Goal: Task Accomplishment & Management: Use online tool/utility

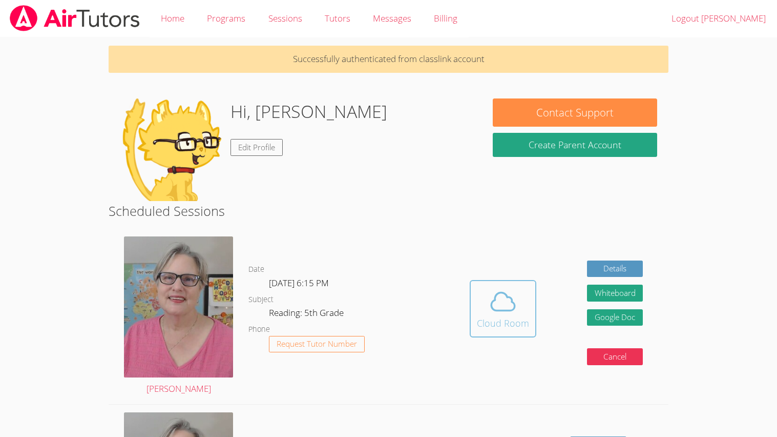
click at [512, 306] on icon at bounding box center [503, 301] width 29 height 29
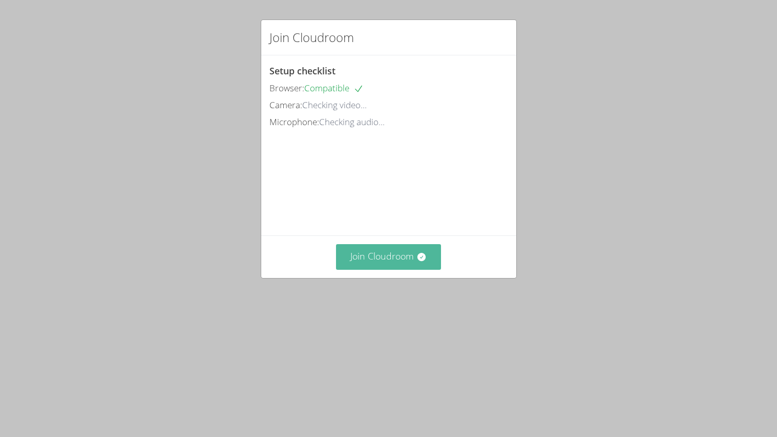
click at [391, 269] on button "Join Cloudroom" at bounding box center [388, 256] width 105 height 25
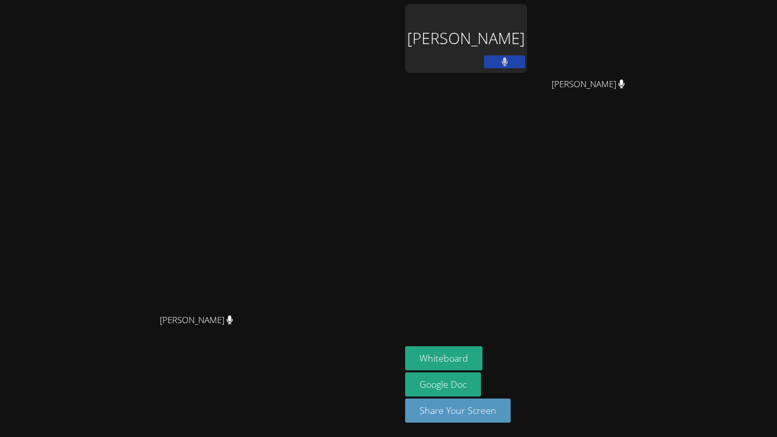
click at [527, 43] on div "[PERSON_NAME]" at bounding box center [466, 38] width 122 height 69
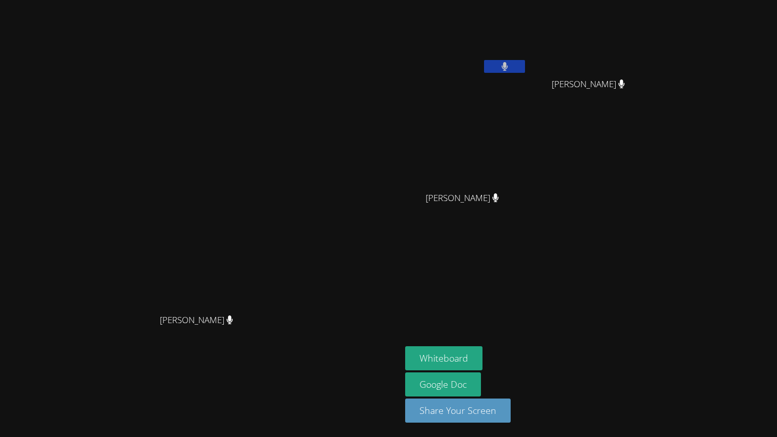
click at [525, 67] on button at bounding box center [504, 66] width 41 height 13
click at [510, 70] on icon at bounding box center [505, 66] width 11 height 9
click at [508, 70] on icon at bounding box center [505, 66] width 6 height 9
click at [233, 324] on icon at bounding box center [230, 319] width 6 height 9
click at [233, 324] on icon at bounding box center [229, 319] width 7 height 9
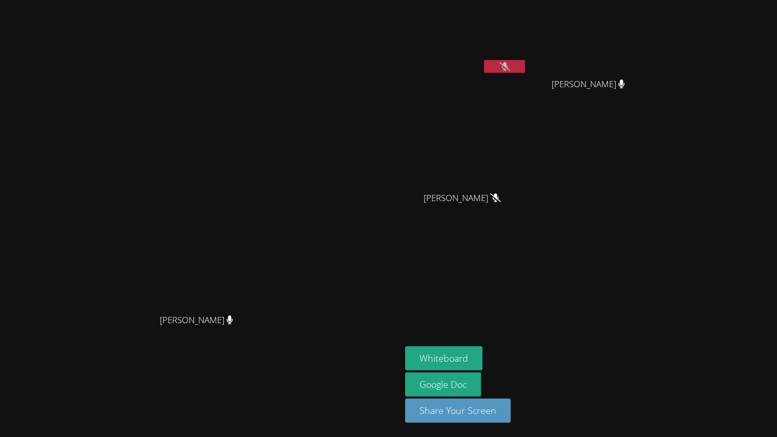
click at [525, 66] on button at bounding box center [504, 66] width 41 height 13
click at [483, 358] on button "Whiteboard" at bounding box center [443, 358] width 77 height 24
click at [527, 19] on video at bounding box center [466, 38] width 122 height 69
click at [483, 354] on button "Whiteboard" at bounding box center [443, 358] width 77 height 24
click at [278, 142] on video at bounding box center [201, 197] width 154 height 221
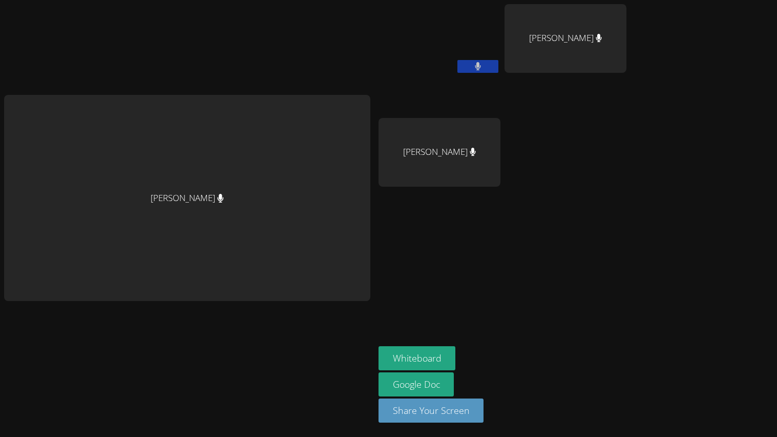
click at [463, 175] on div "Eliana Andrade" at bounding box center [440, 152] width 122 height 69
click at [482, 139] on div "Eliana Andrade" at bounding box center [440, 152] width 122 height 69
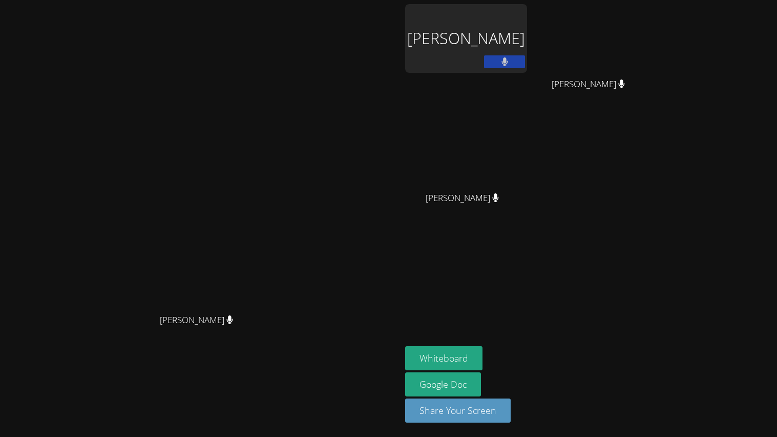
click at [527, 32] on div "Ramon Magallon" at bounding box center [466, 38] width 122 height 69
click at [527, 214] on div "Eliana Andrade" at bounding box center [466, 207] width 122 height 41
click at [527, 221] on div "[PERSON_NAME]" at bounding box center [466, 207] width 122 height 41
click at [527, 36] on div "[PERSON_NAME]" at bounding box center [466, 38] width 122 height 69
click at [657, 293] on aside "Ramon Magallon Taylor Allen Taylor Allen Eliana Andrade Eliana Andrade Whiteboa…" at bounding box center [529, 218] width 256 height 437
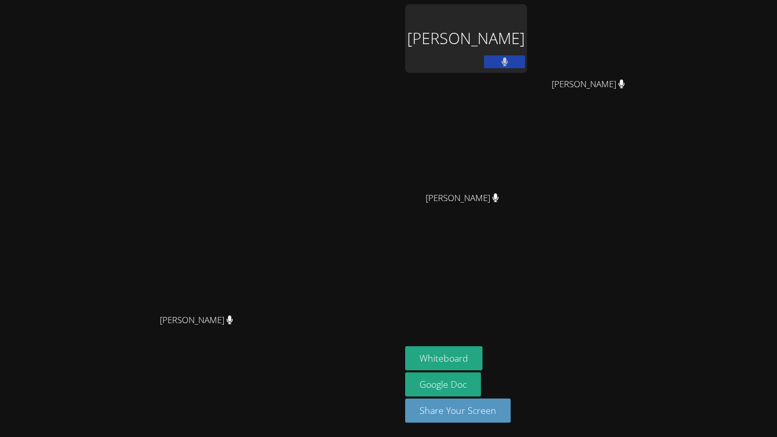
click at [527, 34] on div "[PERSON_NAME]" at bounding box center [466, 38] width 122 height 69
click at [527, 49] on div "[PERSON_NAME]" at bounding box center [466, 38] width 122 height 69
click at [511, 409] on button "Share Your Screen" at bounding box center [458, 410] width 106 height 24
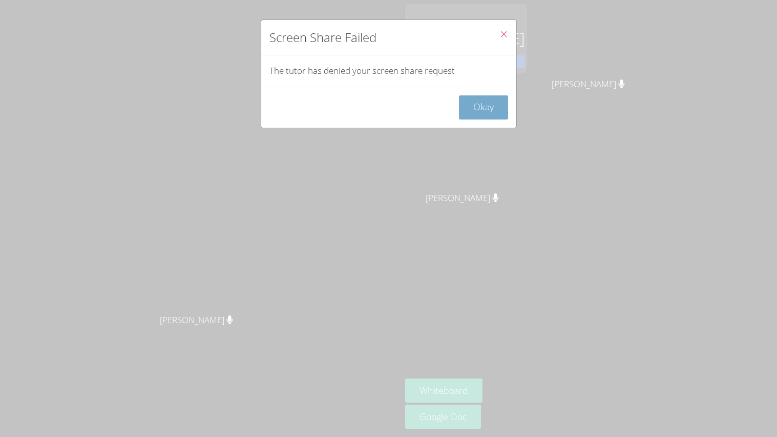
click at [492, 118] on button "Okay" at bounding box center [483, 107] width 49 height 24
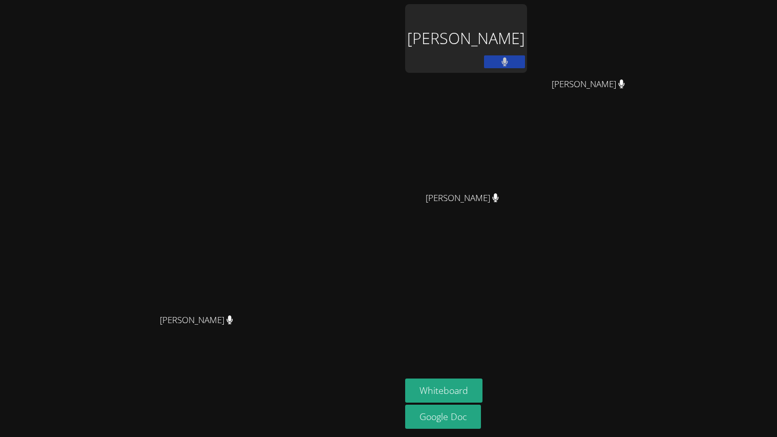
click at [527, 64] on div "[PERSON_NAME]" at bounding box center [466, 38] width 122 height 69
click at [483, 386] on button "Whiteboard" at bounding box center [443, 390] width 77 height 24
click at [527, 179] on video at bounding box center [466, 152] width 122 height 69
click at [537, 0] on aside "Ramon Magallon Taylor Allen Taylor Allen Eliana Andrade Eliana Andrade Whiteboa…" at bounding box center [529, 218] width 256 height 437
click at [527, 20] on div "[PERSON_NAME]" at bounding box center [466, 38] width 122 height 69
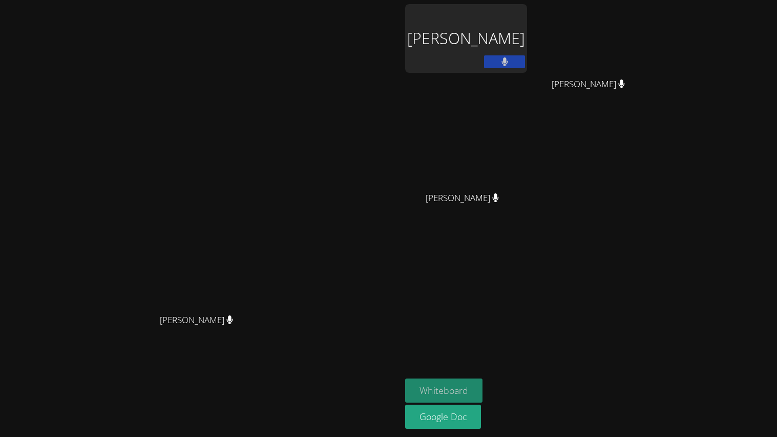
click at [483, 394] on button "Whiteboard" at bounding box center [443, 390] width 77 height 24
click at [577, 303] on aside "Ramon Magallon Taylor Allen Taylor Allen Eliana Andrade Eliana Andrade Whiteboa…" at bounding box center [529, 218] width 256 height 437
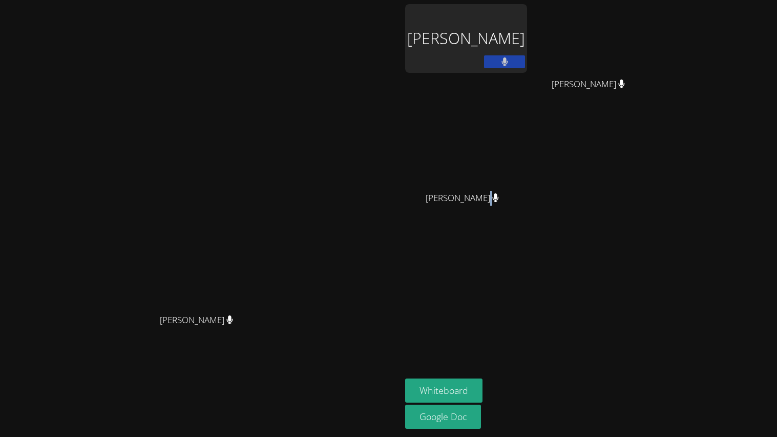
click at [577, 303] on aside "Ramon Magallon Taylor Allen Taylor Allen Eliana Andrade Eliana Andrade Whiteboa…" at bounding box center [529, 218] width 256 height 437
click at [527, 26] on div "Ramon Magallon" at bounding box center [466, 38] width 122 height 69
click at [527, 35] on div "Ramon Magallon" at bounding box center [466, 38] width 122 height 69
click at [278, 281] on video at bounding box center [201, 197] width 154 height 221
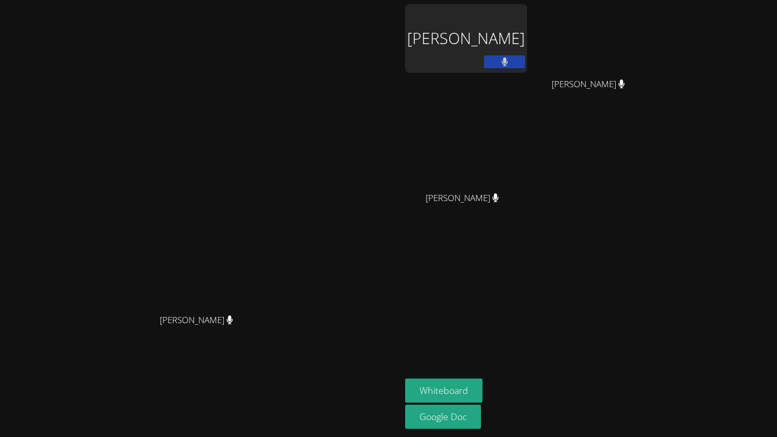
click at [527, 25] on div "Ramon Magallon" at bounding box center [466, 38] width 122 height 69
click at [637, 272] on aside "Ramon Magallon Taylor Allen Taylor Allen Eliana Andrade Eliana Andrade Whiteboa…" at bounding box center [529, 218] width 256 height 437
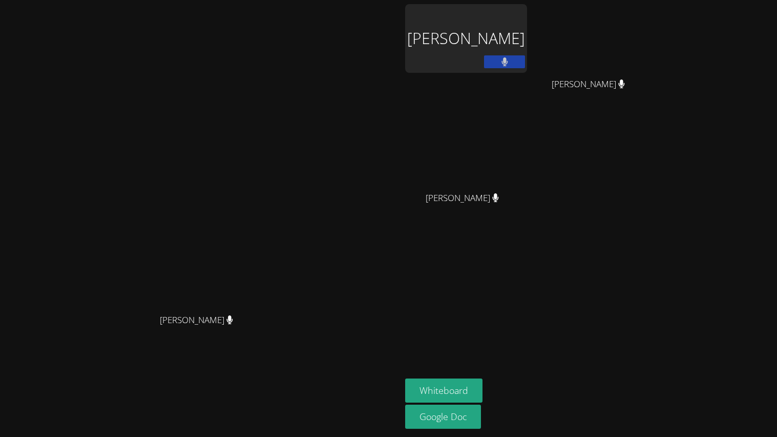
click at [637, 272] on aside "Ramon Magallon Taylor Allen Taylor Allen Eliana Andrade Eliana Andrade Whiteboa…" at bounding box center [529, 218] width 256 height 437
click at [775, 264] on div "Nola Dorman Nola Dorman Ramon Magallon Taylor Allen Taylor Allen Eliana Andrade…" at bounding box center [388, 218] width 777 height 437
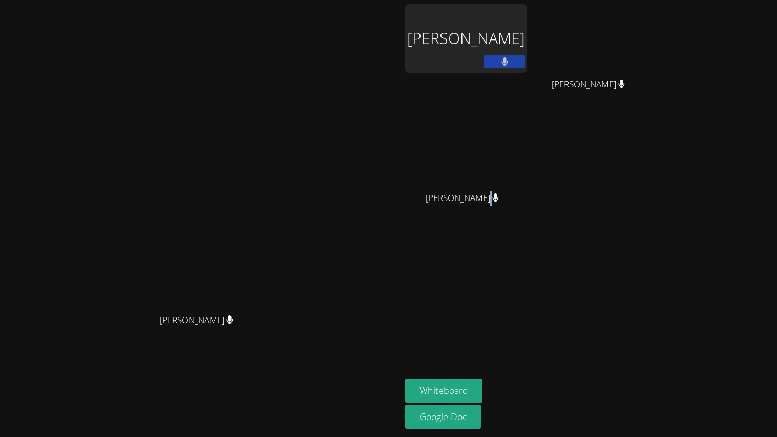
click at [775, 264] on div "Nola Dorman Nola Dorman Ramon Magallon Taylor Allen Taylor Allen Eliana Andrade…" at bounding box center [388, 218] width 777 height 437
click at [278, 167] on video at bounding box center [201, 197] width 154 height 221
click at [525, 64] on button at bounding box center [504, 61] width 41 height 13
click at [525, 61] on button at bounding box center [504, 61] width 41 height 13
click at [481, 417] on link "Google Doc" at bounding box center [443, 416] width 76 height 24
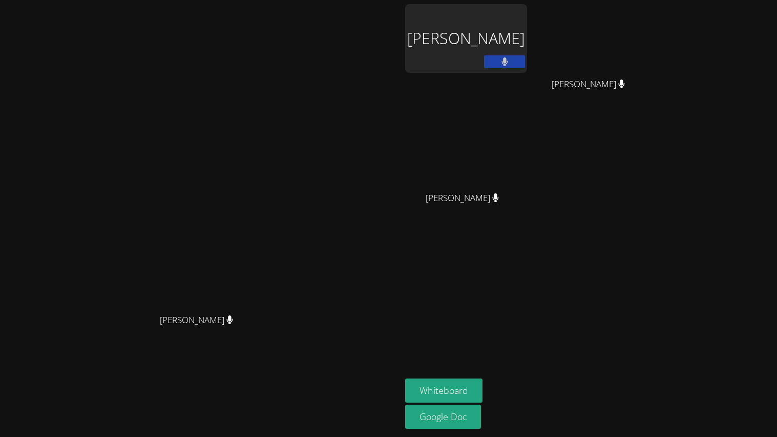
click at [527, 26] on div "Ramon Magallon" at bounding box center [466, 38] width 122 height 69
click at [653, 174] on div "Ramon Magallon Taylor Allen Taylor Allen Eliana Andrade Eliana Andrade" at bounding box center [529, 115] width 248 height 223
click at [600, 268] on aside "Ramon Magallon Taylor Allen Taylor Allen Eliana Andrade Eliana Andrade Whiteboa…" at bounding box center [529, 218] width 256 height 437
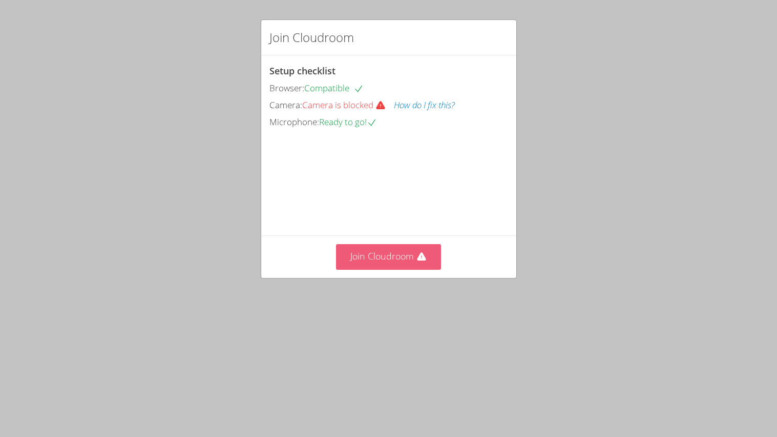
click at [418, 269] on button "Join Cloudroom" at bounding box center [388, 256] width 105 height 25
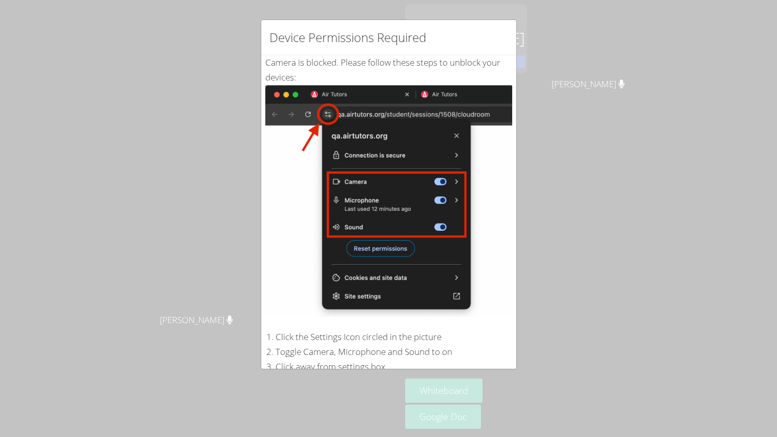
click at [575, 265] on div "Device Permissions Required Camera is blocked . Please follow these steps to un…" at bounding box center [388, 218] width 777 height 437
click at [448, 266] on img at bounding box center [388, 201] width 247 height 232
click at [524, 272] on div "Device Permissions Required Camera is blocked . Please follow these steps to un…" at bounding box center [388, 218] width 777 height 437
click at [489, 308] on img at bounding box center [388, 201] width 247 height 232
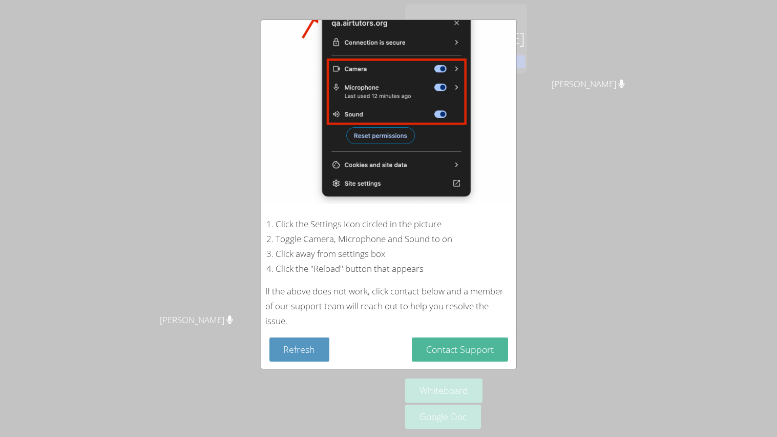
click at [479, 341] on button "Contact Support" at bounding box center [460, 349] width 96 height 24
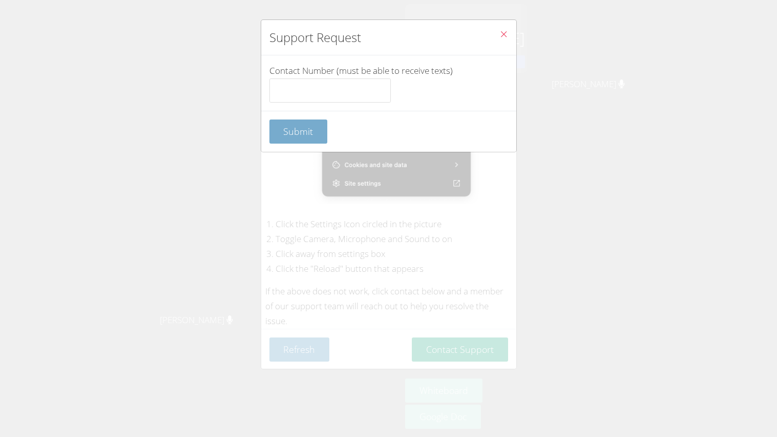
click at [297, 142] on button "Submit" at bounding box center [299, 131] width 58 height 24
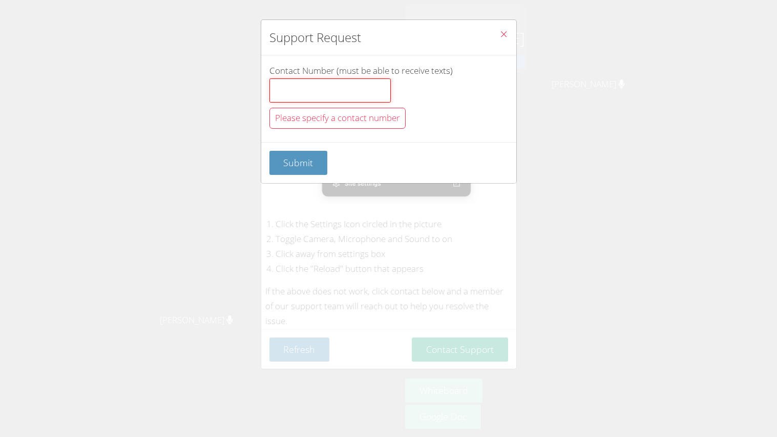
click at [336, 80] on input "Contact Number (must be able to receive texts)" at bounding box center [330, 90] width 121 height 25
click at [510, 34] on button "Close" at bounding box center [503, 35] width 25 height 31
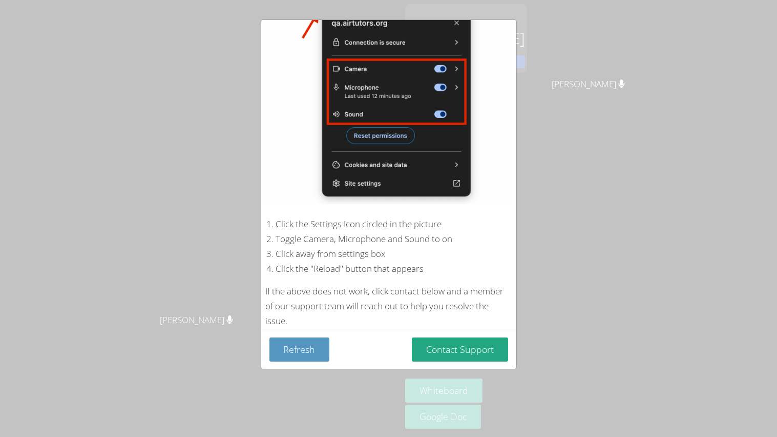
scroll to position [0, 0]
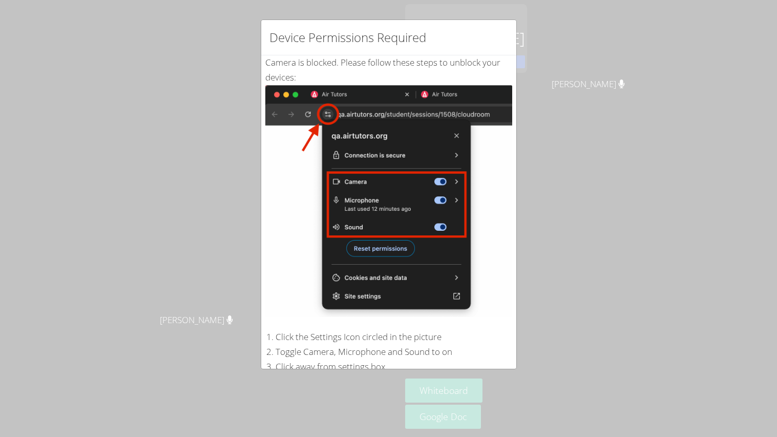
click at [516, 55] on div "Device Permissions Required Camera is blocked . Please follow these steps to un…" at bounding box center [389, 193] width 256 height 349
click at [517, 56] on div "Device Permissions Required Camera is blocked . Please follow these steps to un…" at bounding box center [388, 218] width 777 height 437
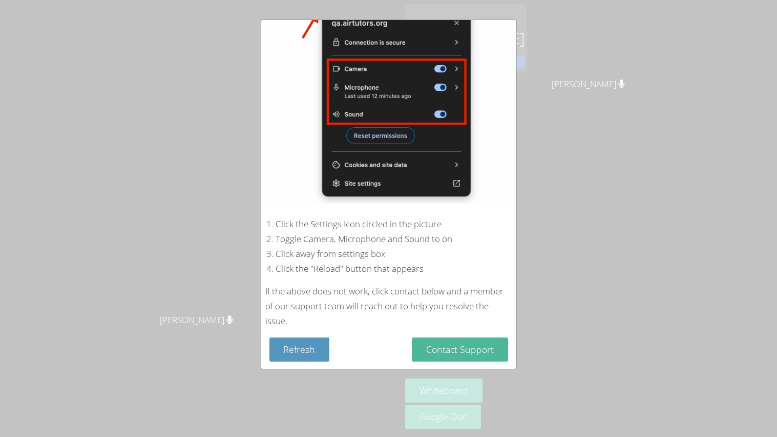
click at [455, 337] on button "Contact Support" at bounding box center [460, 349] width 96 height 24
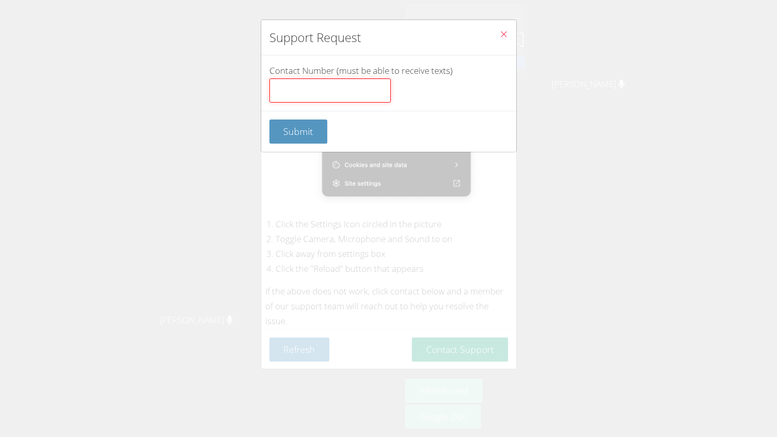
click at [322, 100] on input "Contact Number (must be able to receive texts)" at bounding box center [330, 90] width 121 height 25
type input "1"
click at [310, 135] on span "Submit" at bounding box center [298, 131] width 30 height 12
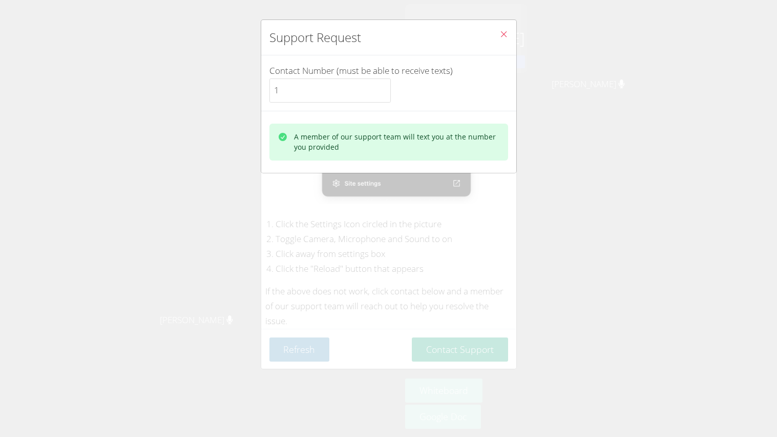
click at [503, 31] on icon "Close" at bounding box center [504, 34] width 9 height 9
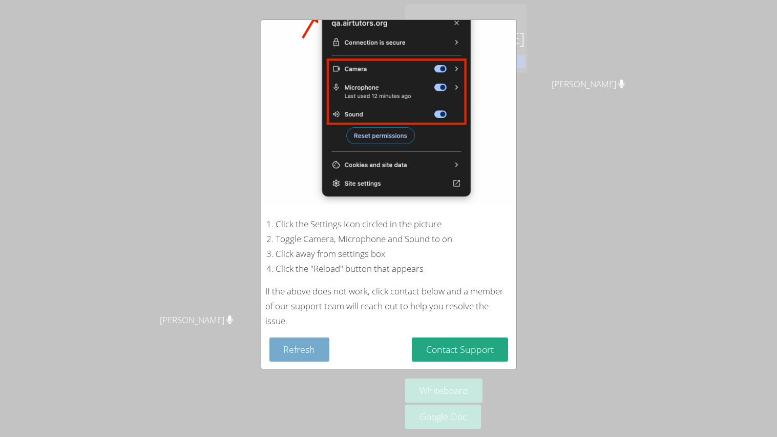
click at [278, 340] on button "Refresh" at bounding box center [300, 349] width 60 height 24
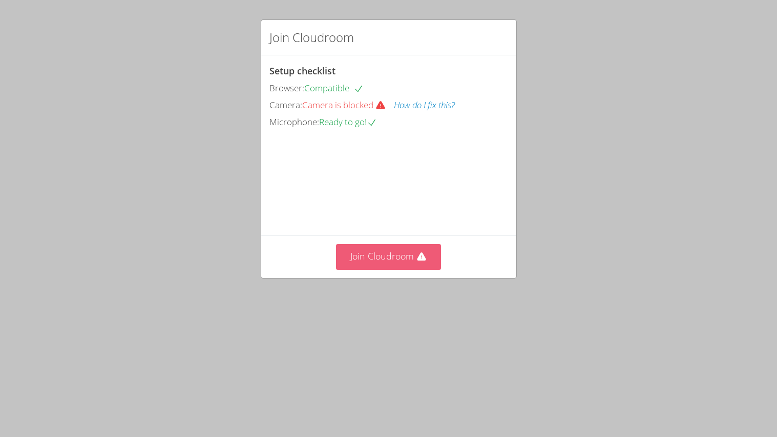
click at [381, 269] on button "Join Cloudroom" at bounding box center [388, 256] width 105 height 25
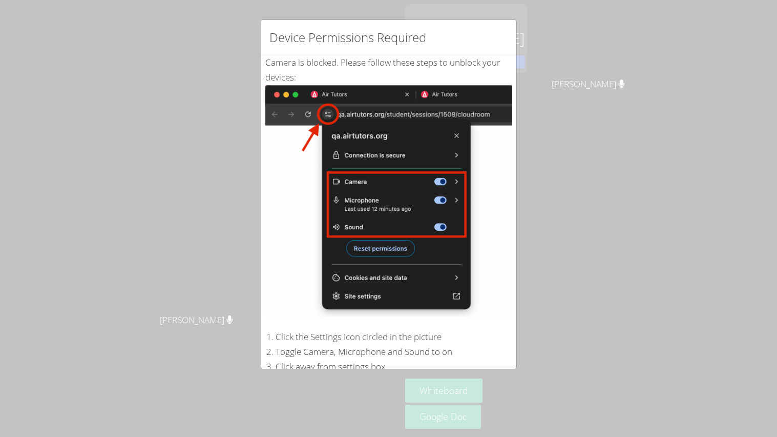
click at [417, 268] on img at bounding box center [388, 201] width 247 height 232
click at [398, 219] on img at bounding box center [388, 201] width 247 height 232
click at [171, 146] on div "Device Permissions Required Camera is blocked . Please follow these steps to un…" at bounding box center [388, 218] width 777 height 437
click at [551, 149] on div "Device Permissions Required Camera is blocked . Please follow these steps to un…" at bounding box center [388, 218] width 777 height 437
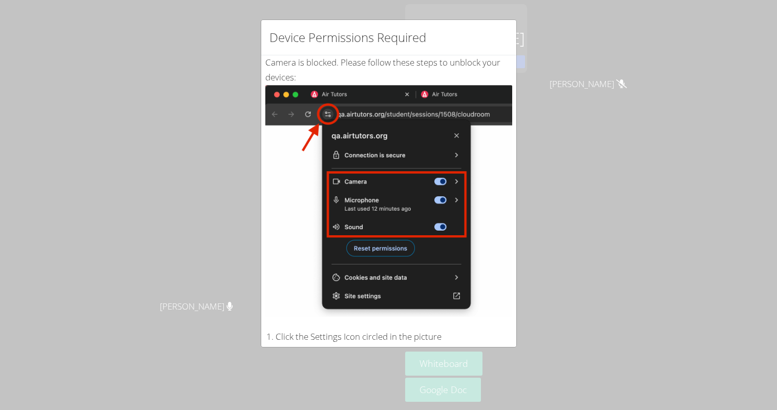
click at [401, 119] on img at bounding box center [388, 201] width 247 height 232
click at [431, 170] on img at bounding box center [388, 201] width 247 height 232
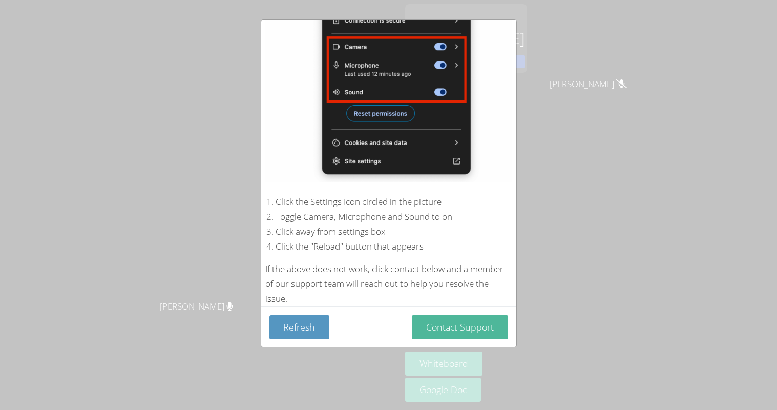
click at [439, 322] on button "Contact Support" at bounding box center [460, 327] width 96 height 24
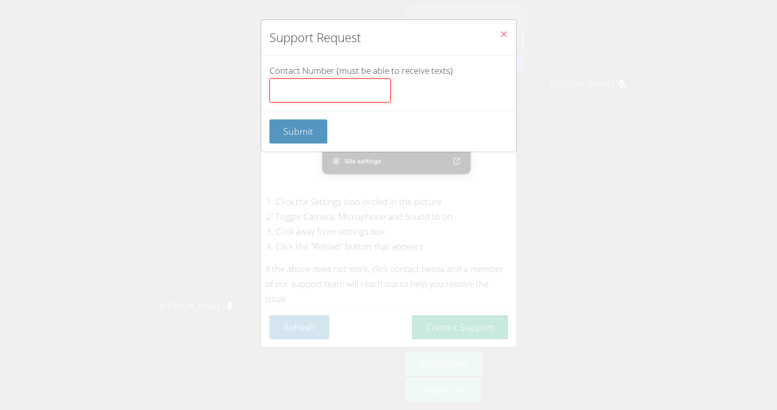
click at [309, 89] on input "Contact Number (must be able to receive texts)" at bounding box center [330, 90] width 121 height 25
type input "1"
click at [313, 135] on button "Submit" at bounding box center [299, 131] width 58 height 24
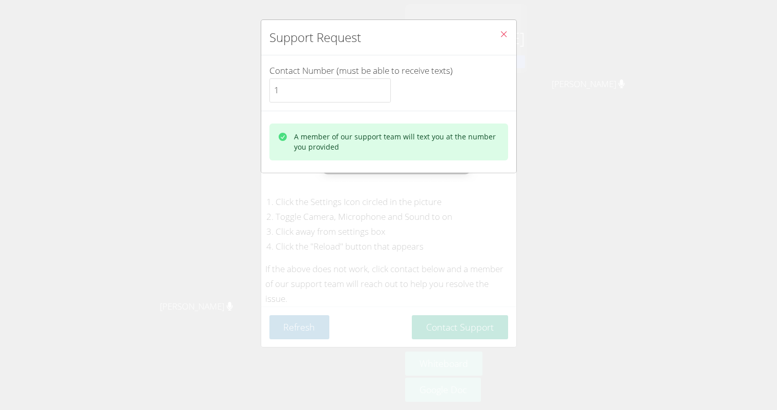
click at [492, 34] on button "Close" at bounding box center [503, 35] width 25 height 31
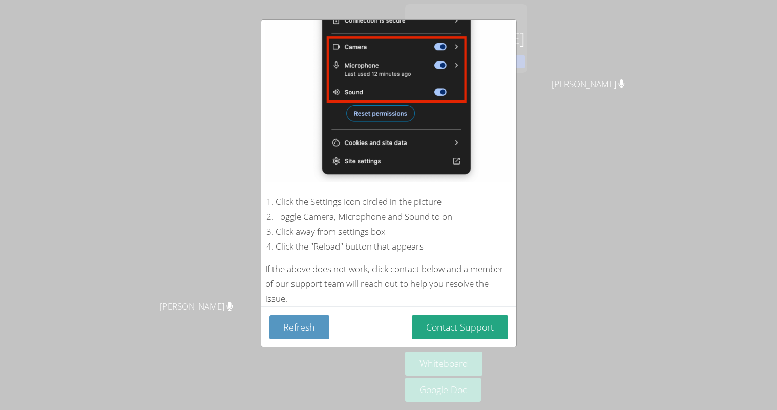
scroll to position [0, 0]
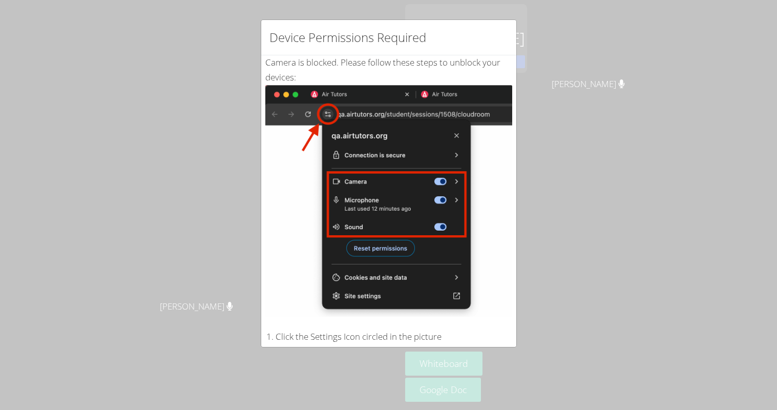
click at [362, 226] on img at bounding box center [388, 201] width 247 height 232
click at [361, 226] on img at bounding box center [388, 201] width 247 height 232
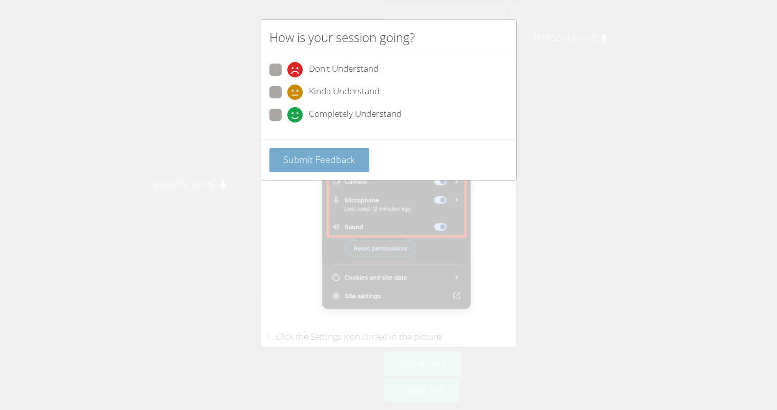
click at [297, 167] on button "Submit Feedback" at bounding box center [320, 160] width 100 height 24
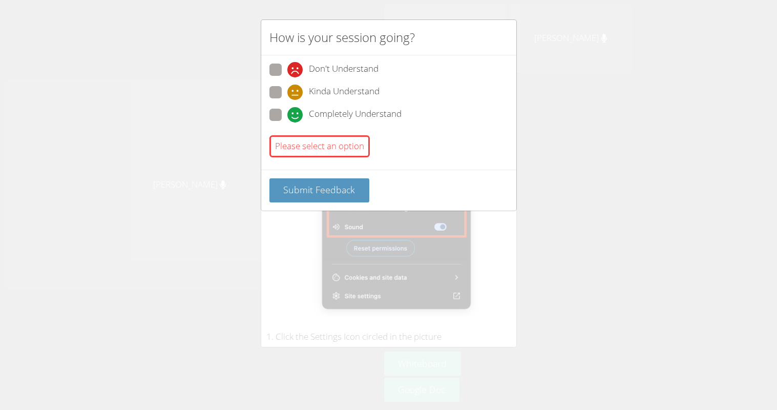
click at [356, 165] on div "Don't Understand Kinda Understand Completely Understand Please select an option" at bounding box center [388, 112] width 255 height 114
click at [350, 135] on div "Please select an option" at bounding box center [320, 146] width 100 height 22
click at [300, 107] on icon at bounding box center [294, 114] width 15 height 15
click at [296, 109] on input "Completely Understand" at bounding box center [291, 113] width 9 height 9
radio input "true"
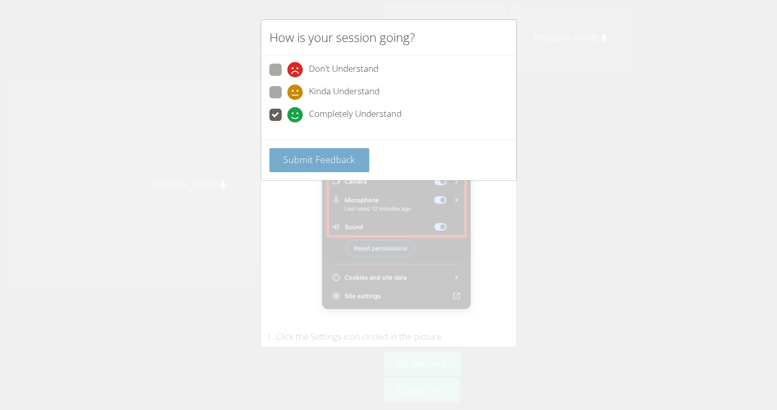
click at [315, 167] on button "Submit Feedback" at bounding box center [320, 160] width 100 height 24
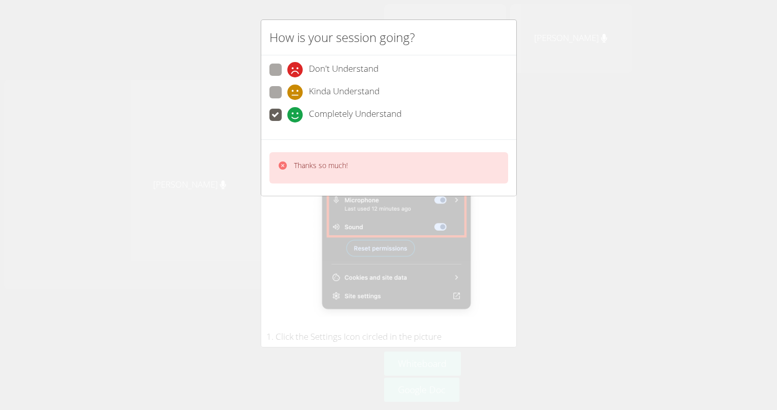
click at [323, 144] on div "Thanks so much!" at bounding box center [388, 167] width 255 height 56
click at [320, 171] on div "Thanks so much!" at bounding box center [321, 167] width 54 height 15
click at [380, 261] on img at bounding box center [388, 201] width 247 height 232
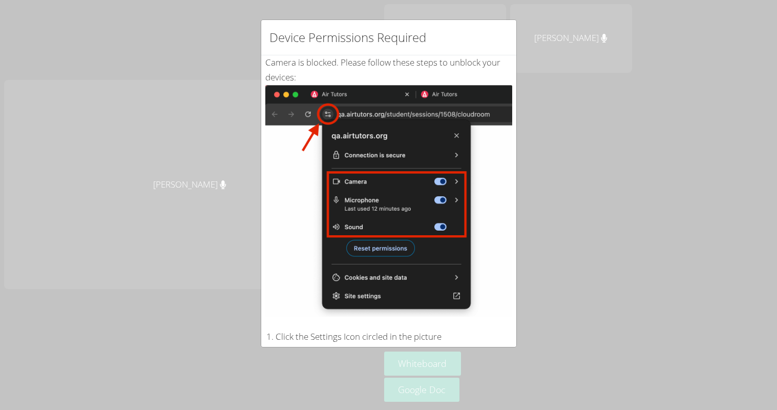
click at [396, 233] on img at bounding box center [388, 201] width 247 height 232
click at [480, 202] on img at bounding box center [388, 201] width 247 height 232
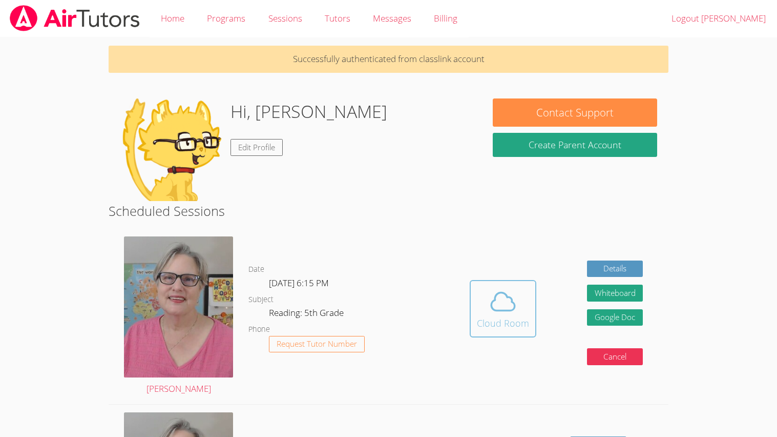
click at [503, 302] on icon at bounding box center [503, 301] width 29 height 29
click at [498, 312] on icon at bounding box center [503, 301] width 29 height 29
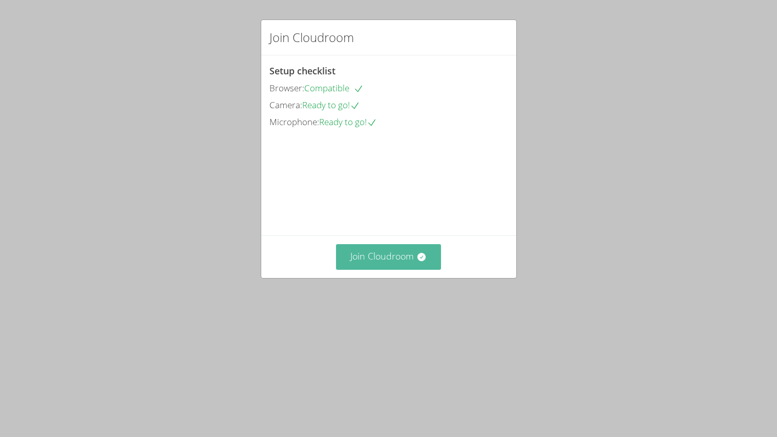
click at [370, 269] on button "Join Cloudroom" at bounding box center [388, 256] width 105 height 25
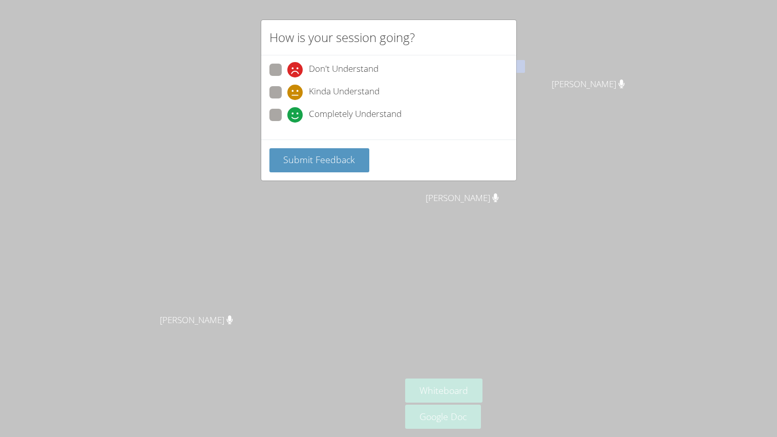
click at [342, 110] on span "Completely Understand" at bounding box center [355, 114] width 93 height 15
click at [296, 110] on input "Completely Understand" at bounding box center [291, 113] width 9 height 9
radio input "true"
click at [343, 121] on div "Completely Understand" at bounding box center [389, 118] width 239 height 18
click at [344, 153] on span "Submit Feedback" at bounding box center [319, 159] width 72 height 12
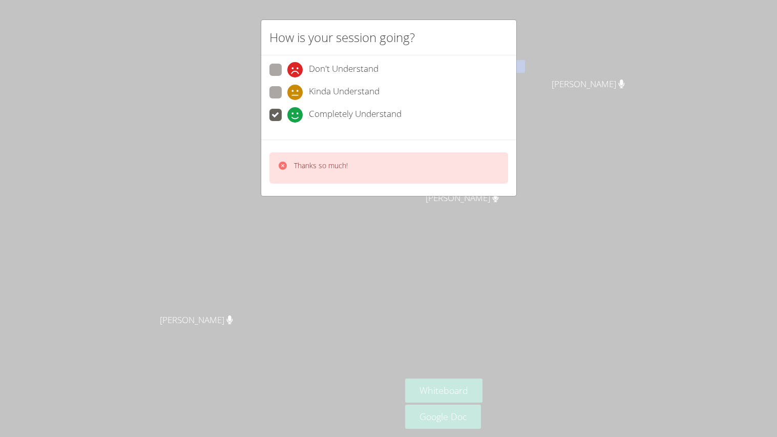
click at [369, 170] on div "Thanks so much!" at bounding box center [389, 167] width 239 height 31
click at [419, 227] on div "How is your session going? Don't Understand Kinda Understand Completely Underst…" at bounding box center [388, 218] width 777 height 437
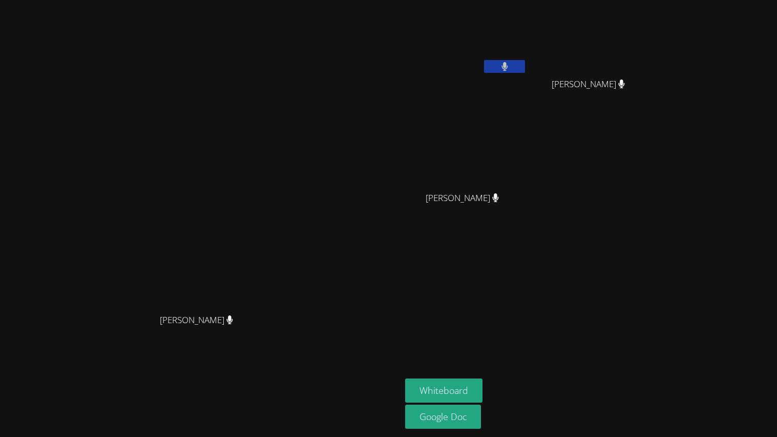
click at [527, 196] on div "[PERSON_NAME]" at bounding box center [466, 207] width 122 height 41
click at [483, 384] on button "Whiteboard" at bounding box center [443, 390] width 77 height 24
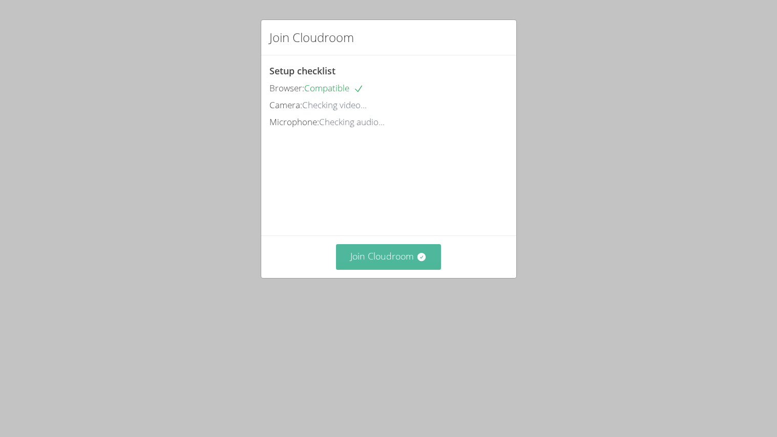
click at [410, 269] on button "Join Cloudroom" at bounding box center [388, 256] width 105 height 25
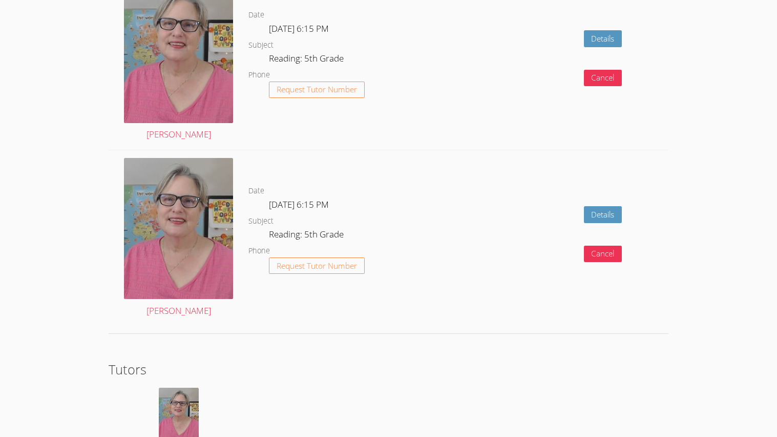
scroll to position [1690, 0]
